Goal: Transaction & Acquisition: Purchase product/service

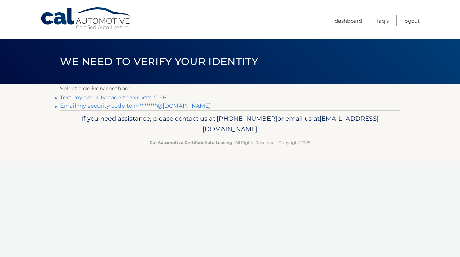
click at [145, 96] on link "Text my security code to xxx-xxx-4146" at bounding box center [113, 97] width 106 height 7
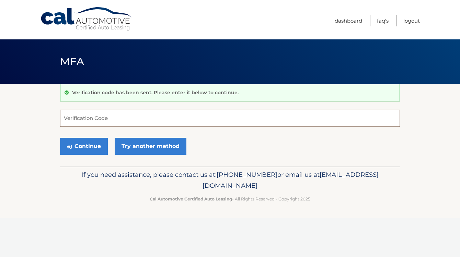
click at [142, 120] on input "Verification Code" at bounding box center [230, 118] width 340 height 17
type input "938806"
click at [80, 146] on button "Continue" at bounding box center [84, 146] width 48 height 17
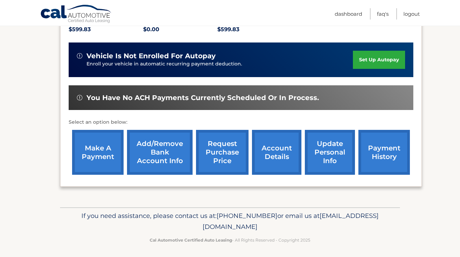
scroll to position [168, 0]
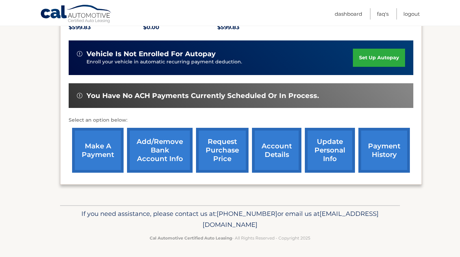
click at [89, 148] on link "make a payment" at bounding box center [97, 150] width 51 height 45
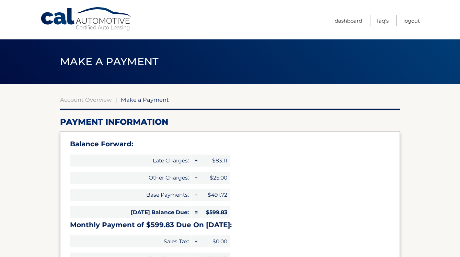
select select "MzgzYTdlNGItMzk5Ny00NTcwLWIzYjctMzM1NGE3Y2YwMmMy"
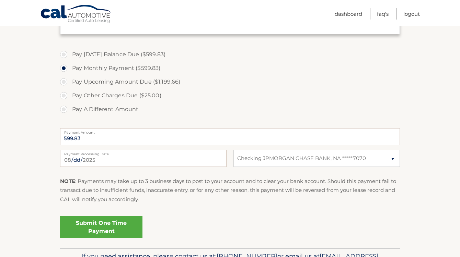
scroll to position [290, 0]
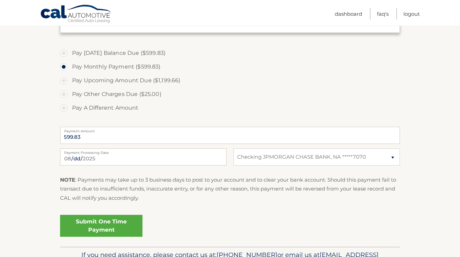
click at [118, 231] on link "Submit One Time Payment" at bounding box center [101, 226] width 82 height 22
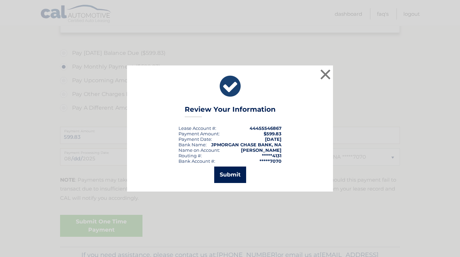
click at [221, 181] on button "Submit" at bounding box center [230, 175] width 32 height 16
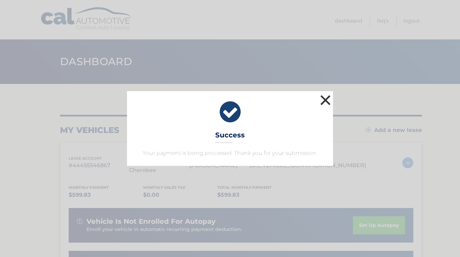
click at [330, 98] on button "×" at bounding box center [325, 100] width 14 height 14
